Goal: Find specific page/section: Find specific page/section

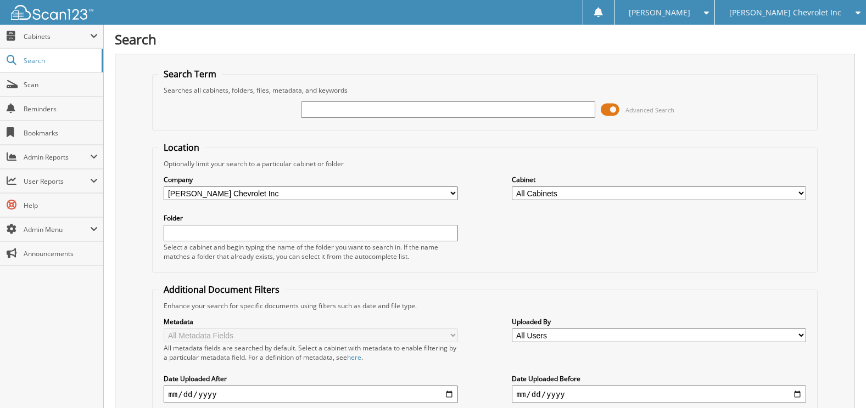
click at [361, 106] on input "text" at bounding box center [448, 110] width 294 height 16
type input "232501"
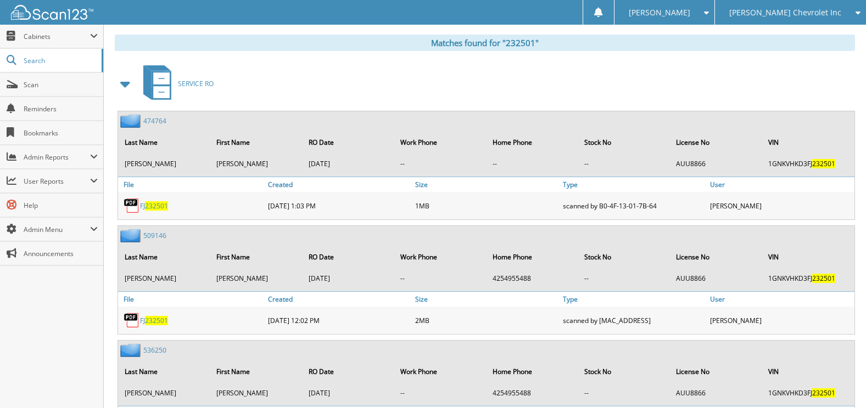
scroll to position [384, 0]
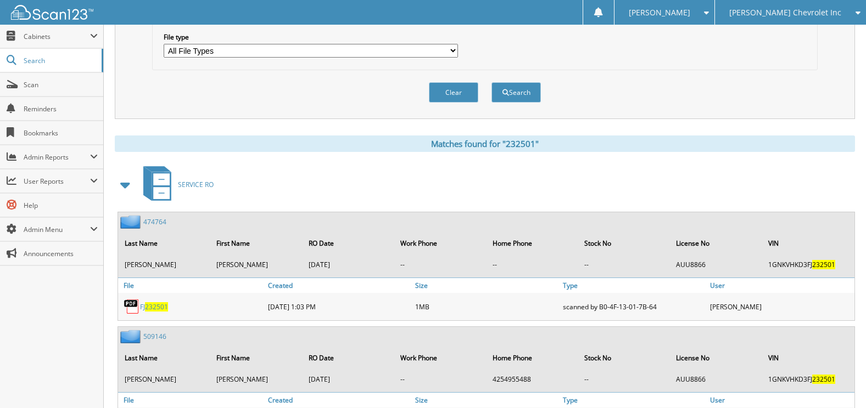
click at [134, 182] on span at bounding box center [126, 185] width 22 height 26
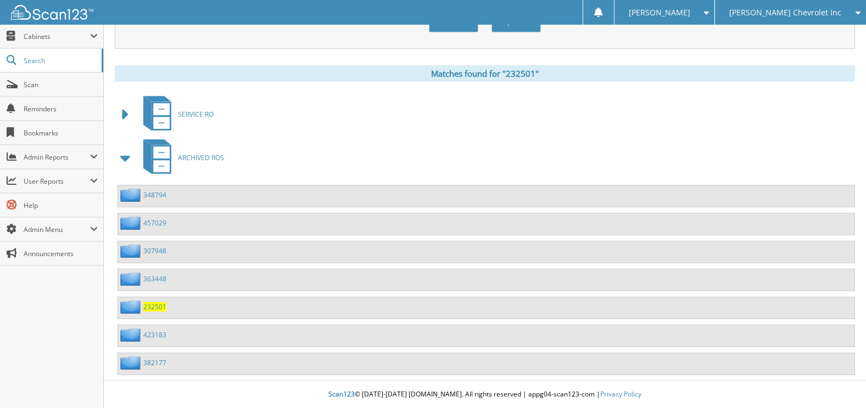
scroll to position [455, 0]
click at [154, 309] on span "232501" at bounding box center [154, 306] width 23 height 9
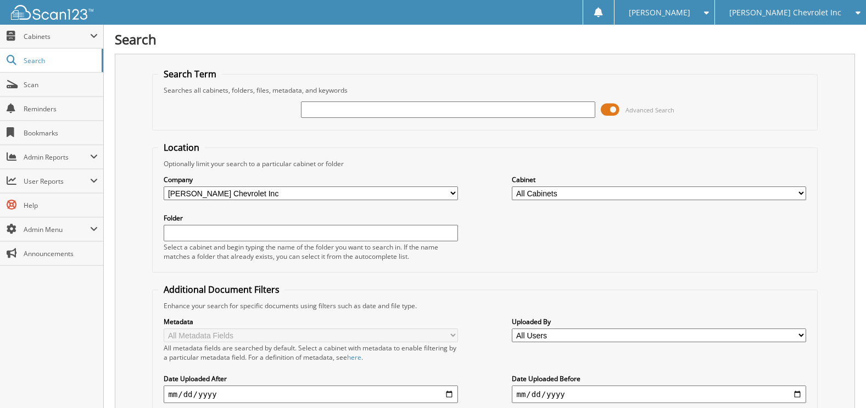
click at [406, 105] on input "text" at bounding box center [448, 110] width 294 height 16
type input "232501"
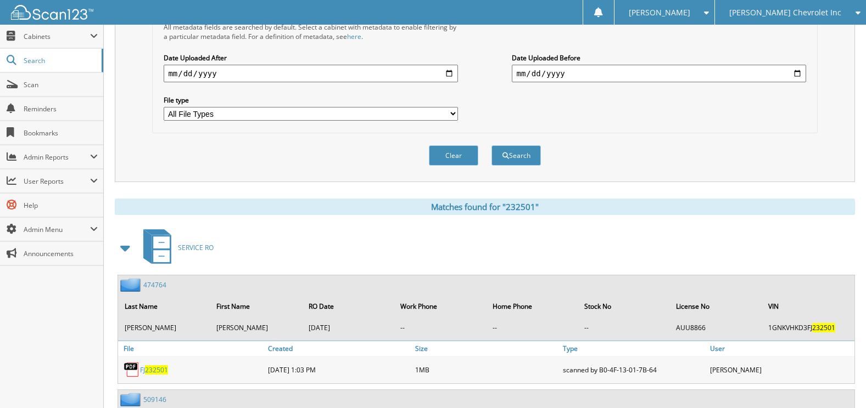
scroll to position [384, 0]
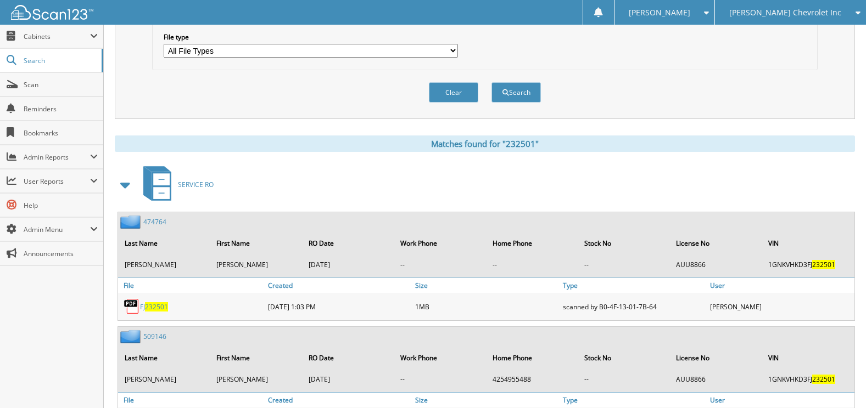
drag, startPoint x: 128, startPoint y: 187, endPoint x: 145, endPoint y: 201, distance: 21.8
click at [129, 186] on span at bounding box center [125, 185] width 15 height 20
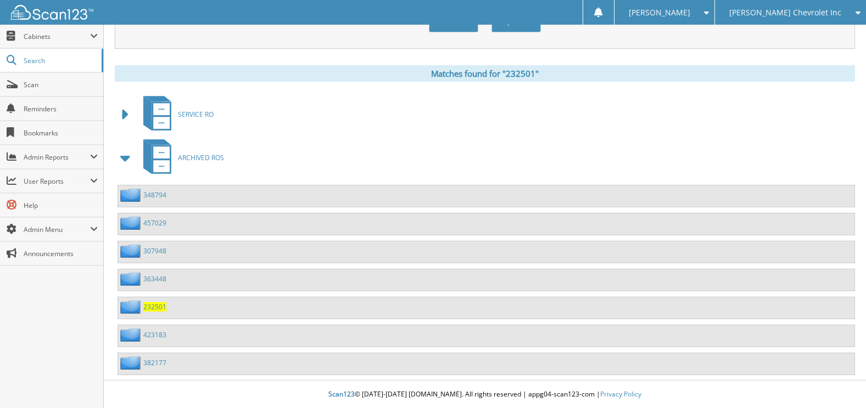
click at [122, 155] on span at bounding box center [125, 158] width 15 height 20
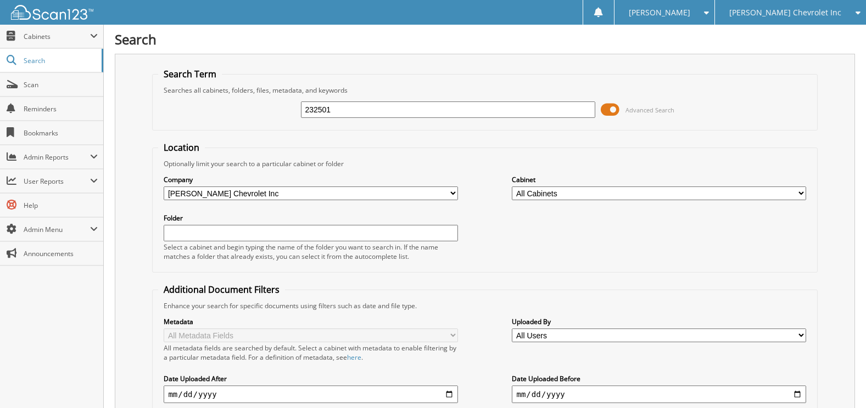
scroll to position [220, 0]
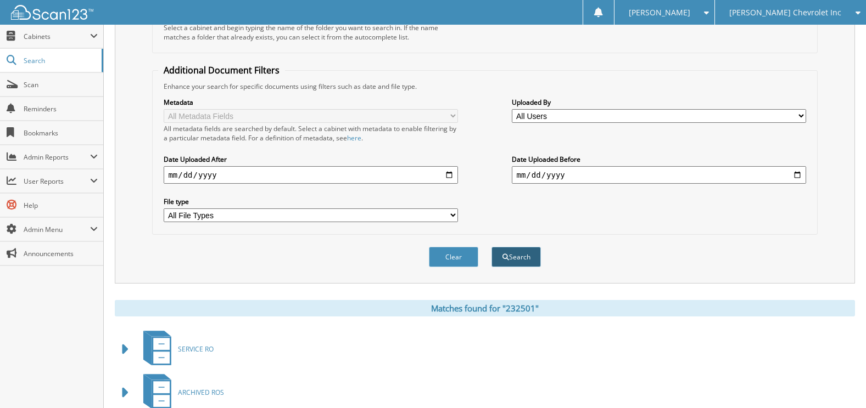
click at [503, 256] on span "submit" at bounding box center [505, 257] width 7 height 7
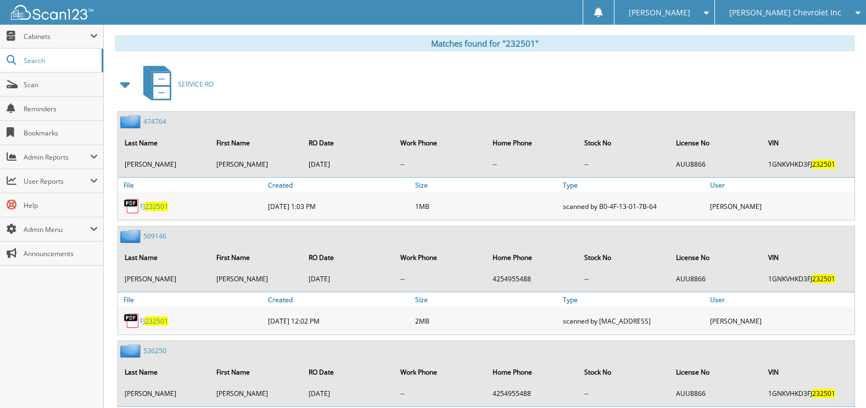
scroll to position [384, 0]
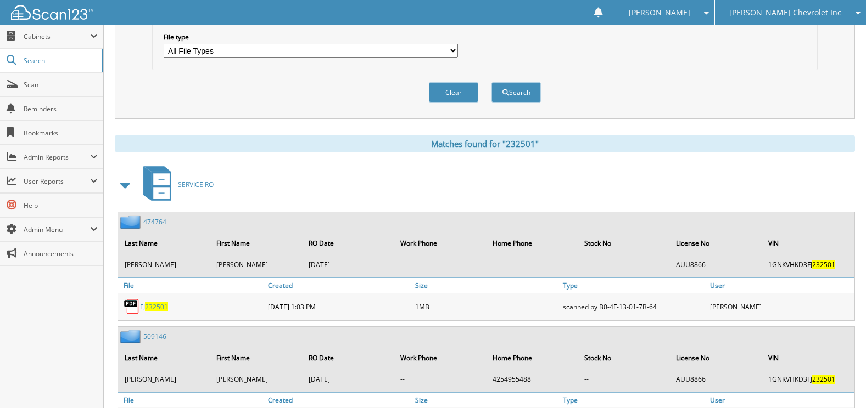
click at [115, 185] on span at bounding box center [126, 185] width 22 height 26
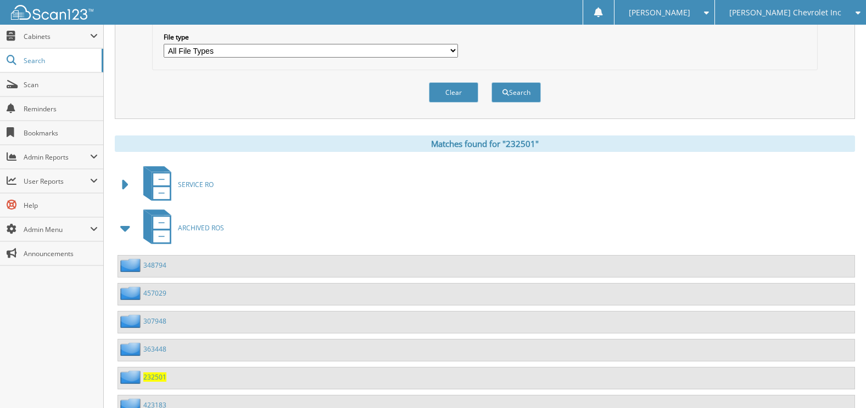
click at [130, 224] on span at bounding box center [125, 228] width 15 height 20
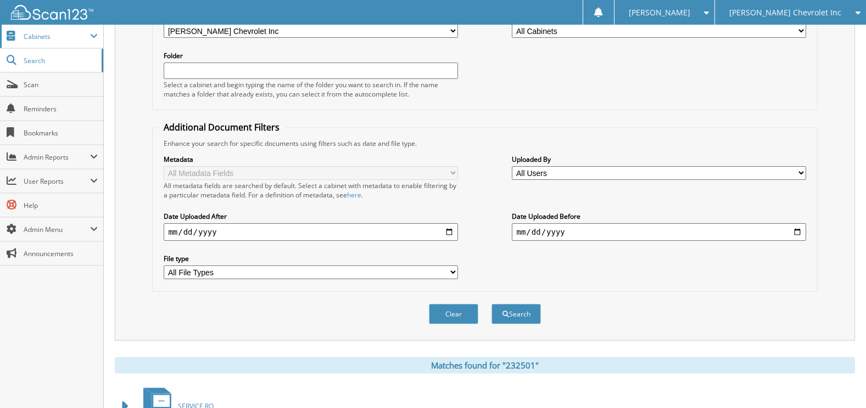
scroll to position [40, 0]
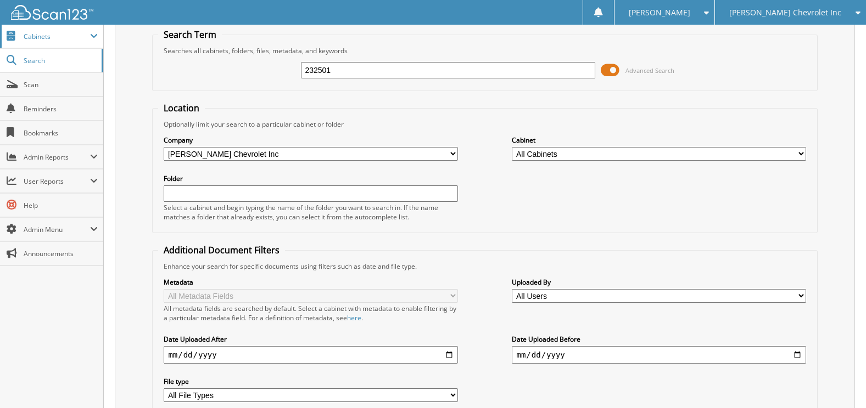
click at [40, 38] on span "Cabinets" at bounding box center [57, 36] width 66 height 9
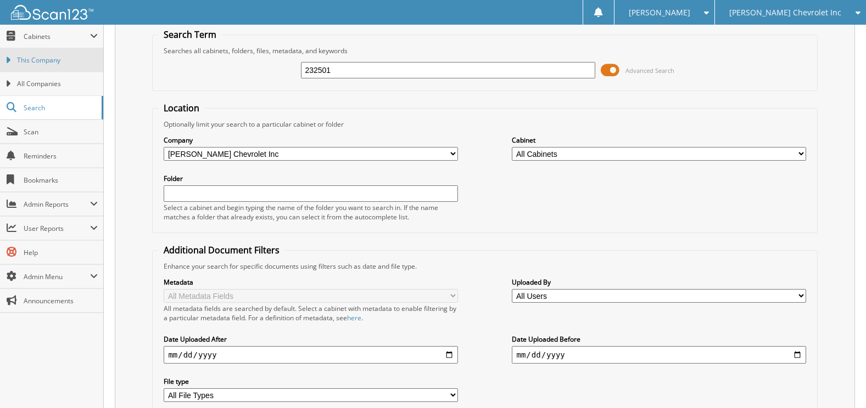
click at [46, 63] on span "This Company" at bounding box center [57, 60] width 81 height 10
